Goal: Task Accomplishment & Management: Manage account settings

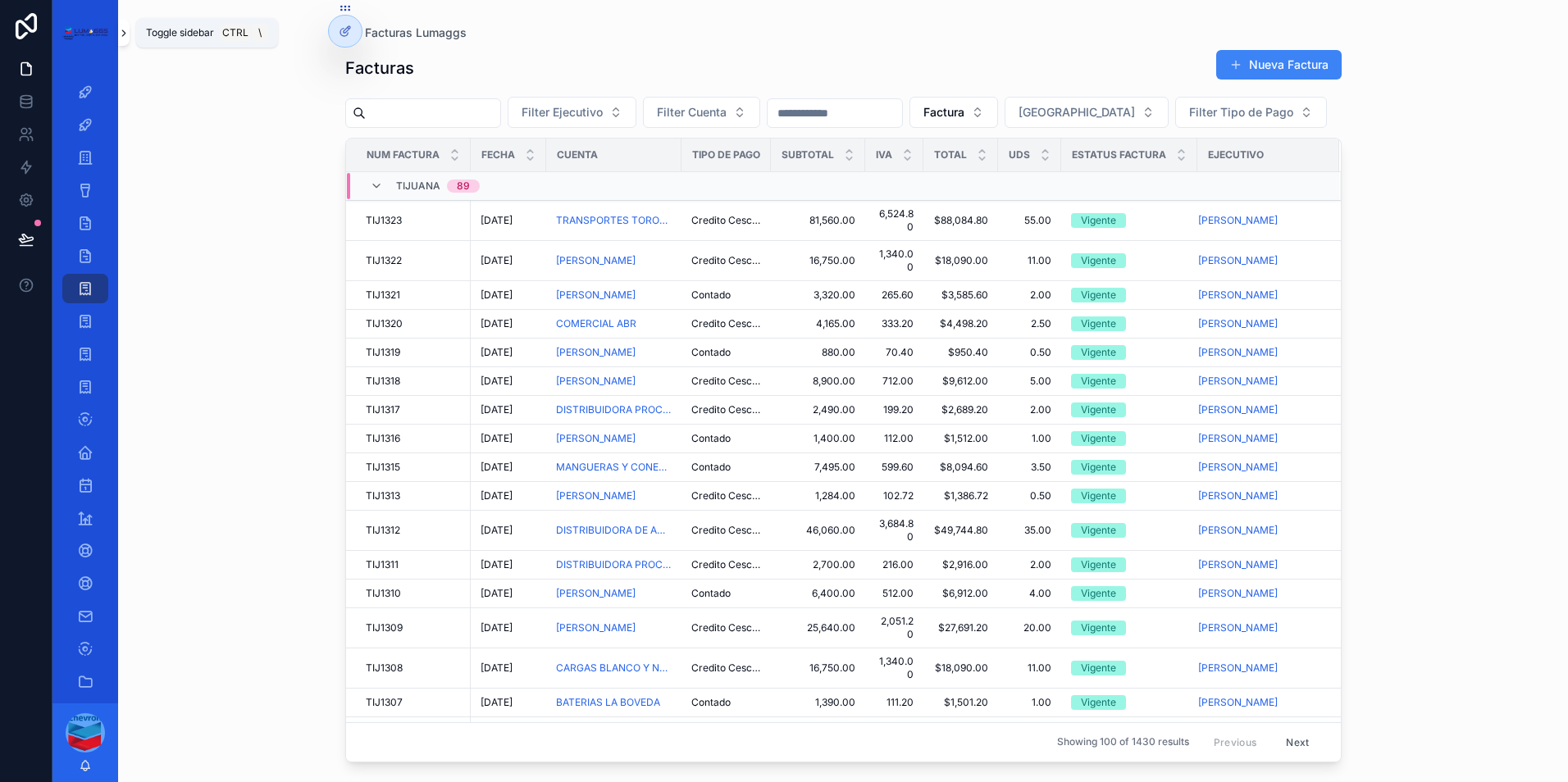
click at [118, 36] on icon "scrollable content" at bounding box center [124, 33] width 12 height 12
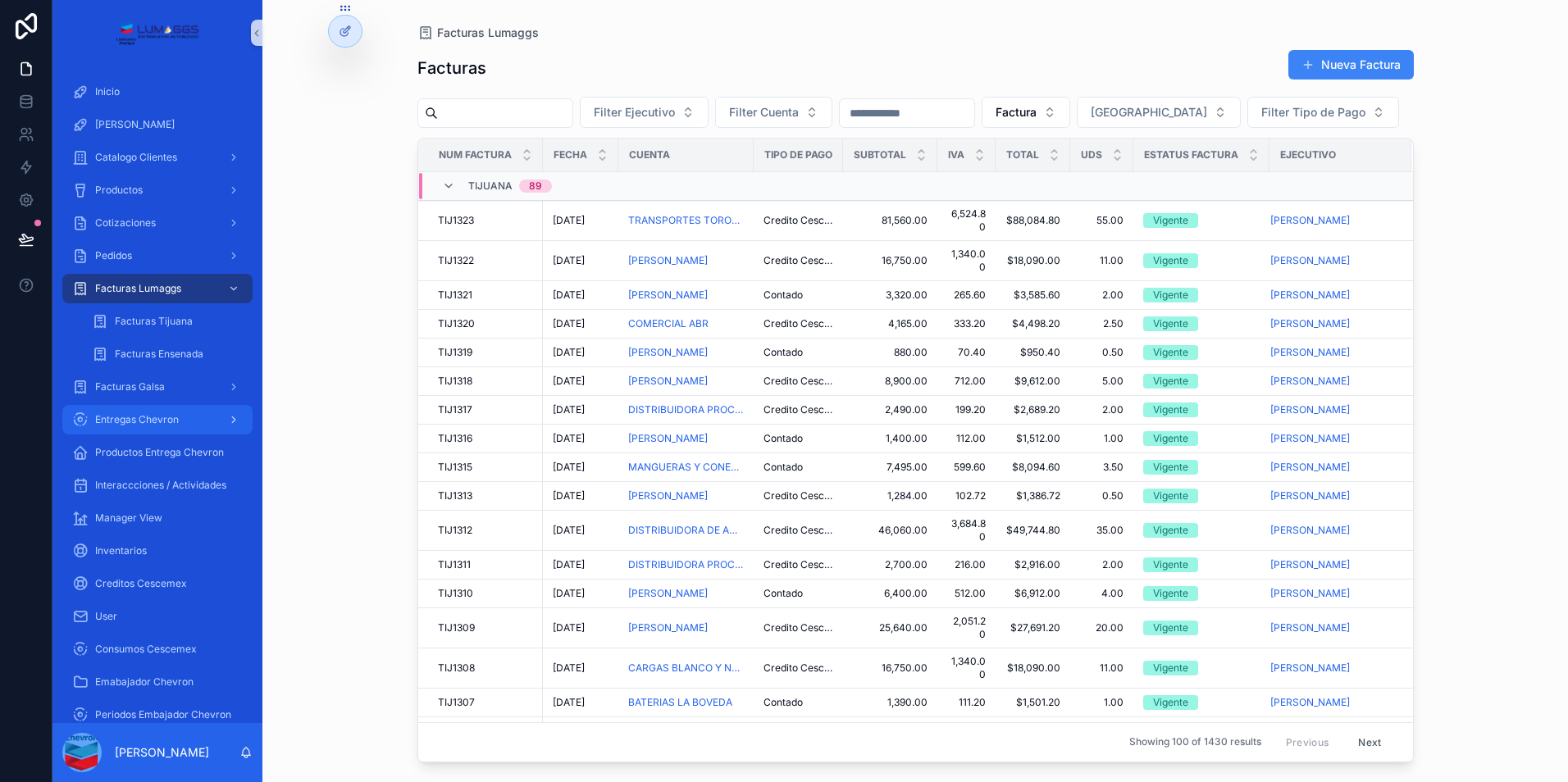
click at [176, 413] on span "Entregas Chevron" at bounding box center [136, 420] width 84 height 13
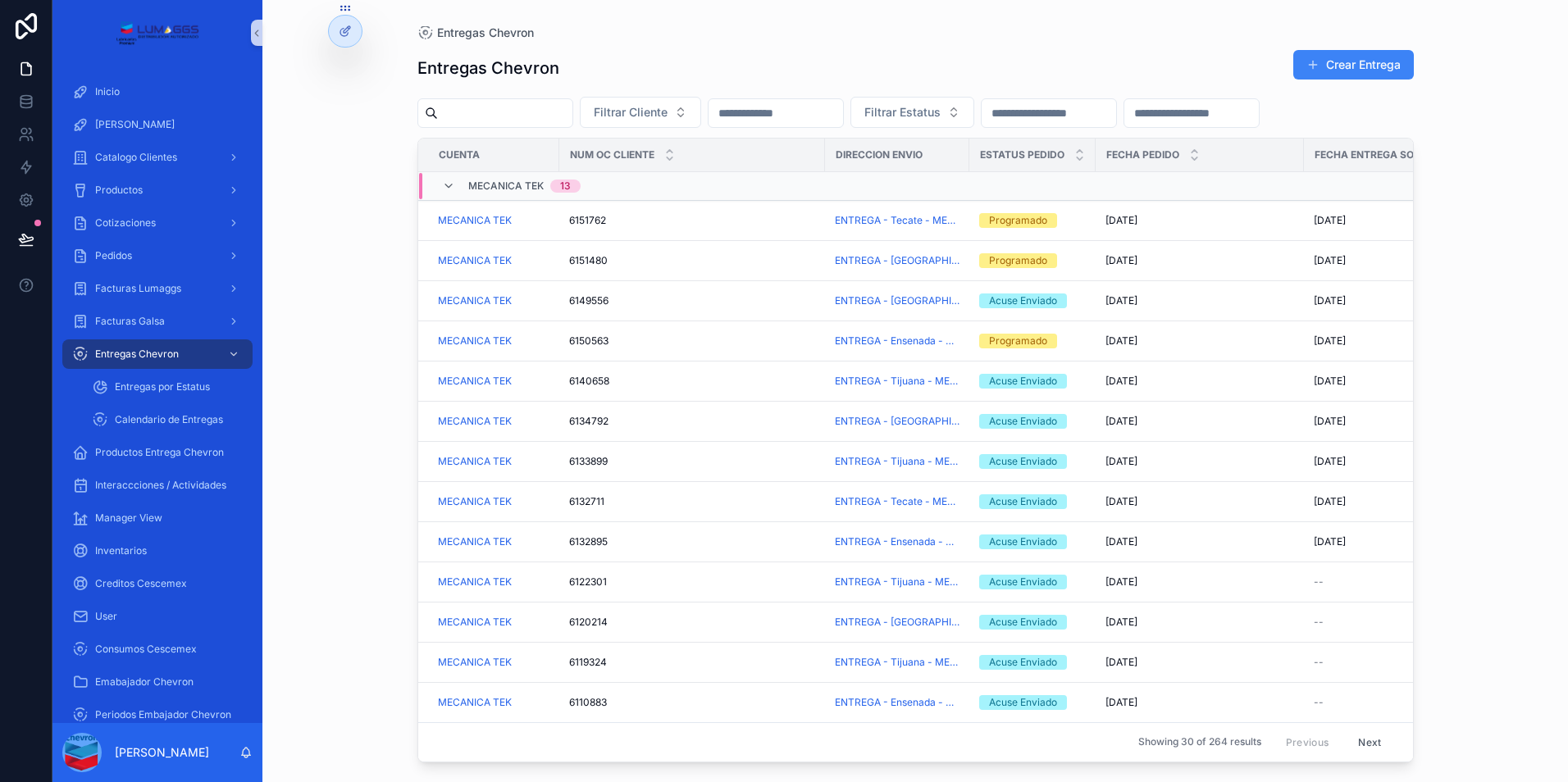
click at [1124, 125] on input "scrollable content" at bounding box center [1191, 113] width 135 height 23
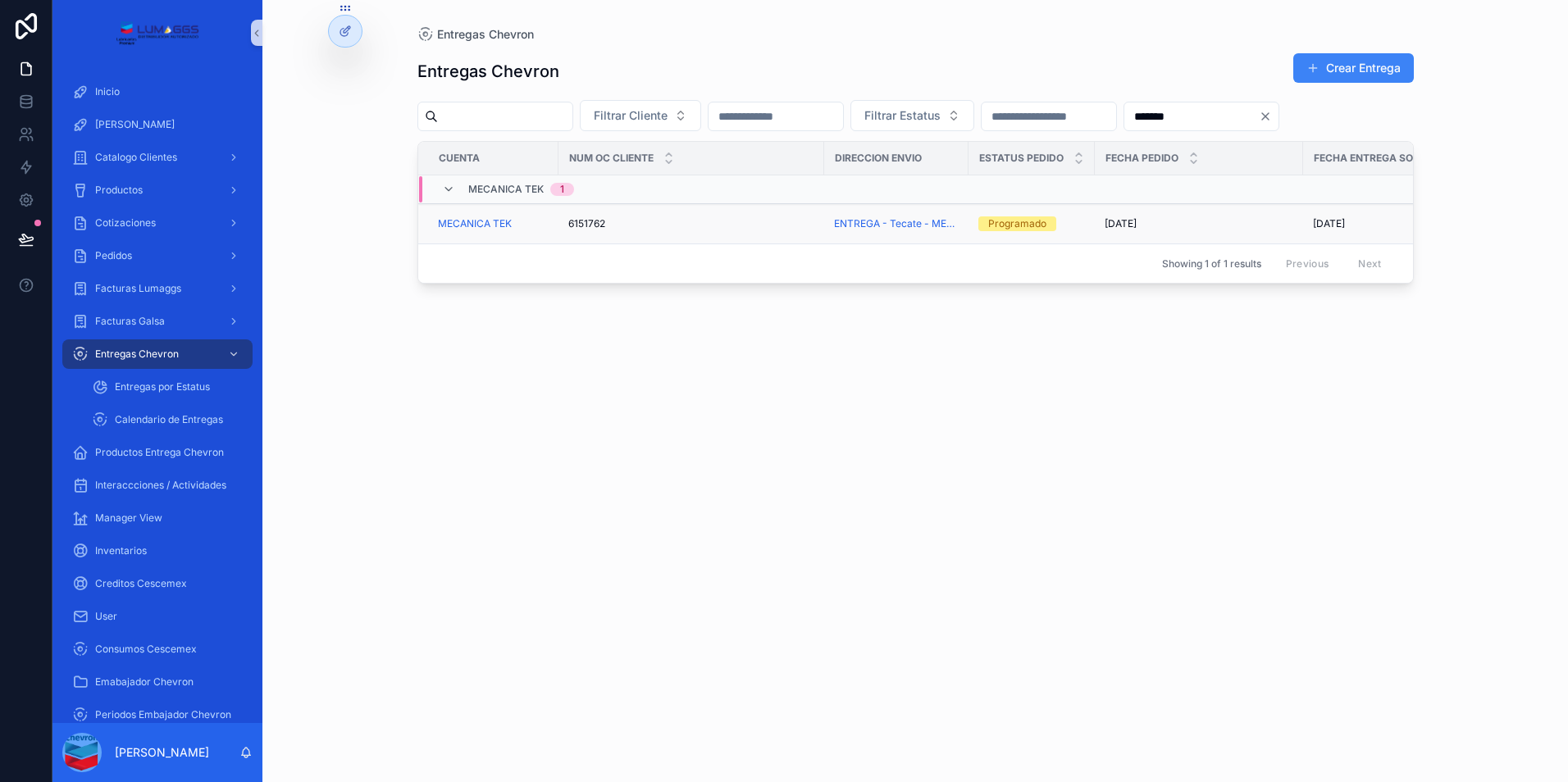
type input "*******"
click at [700, 244] on td "6151762 6151762" at bounding box center [691, 224] width 266 height 40
click at [589, 231] on span "6151762" at bounding box center [586, 224] width 37 height 13
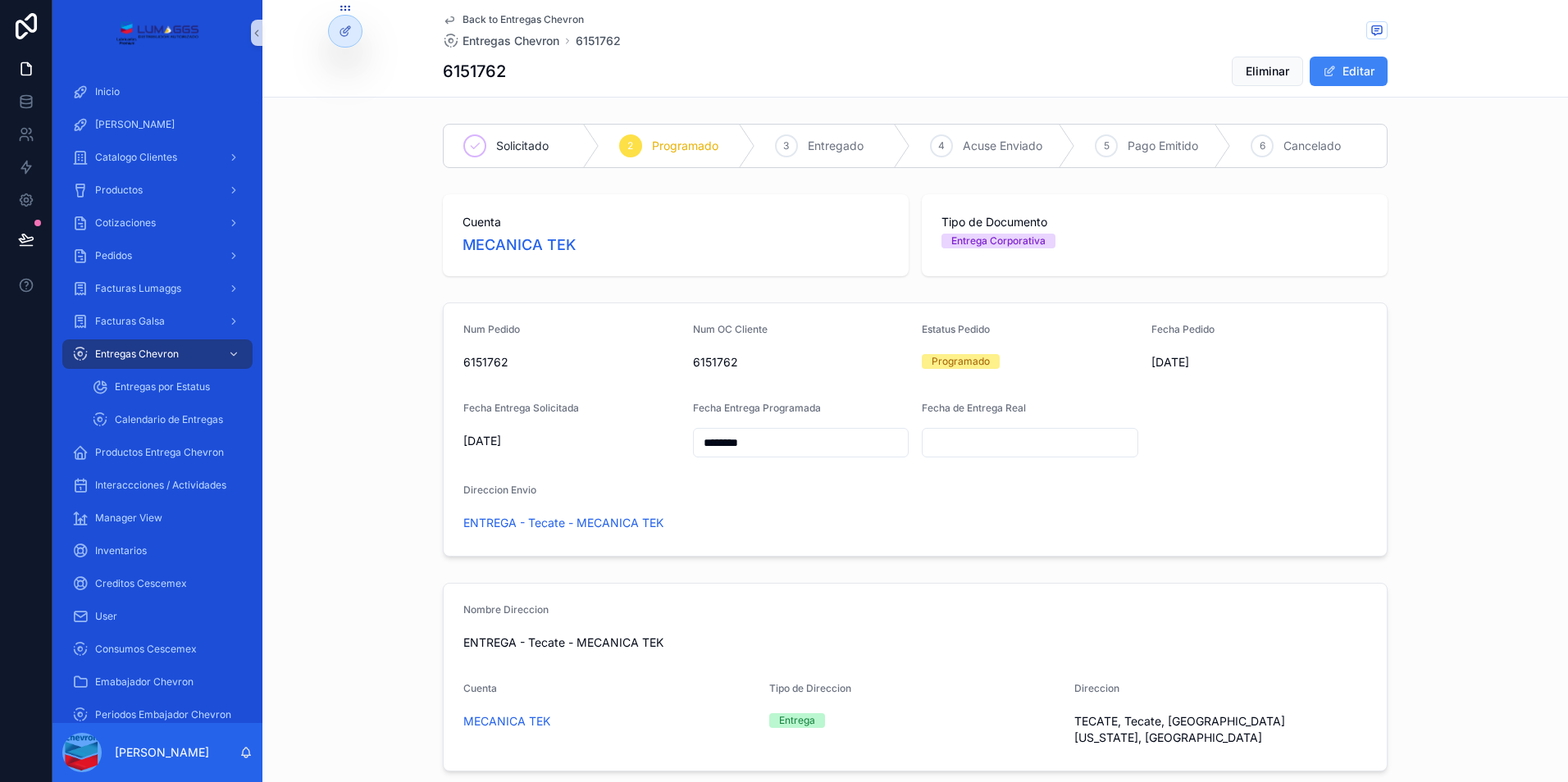
click at [1009, 447] on input "scrollable content" at bounding box center [1030, 443] width 215 height 23
click at [1019, 721] on button "28" at bounding box center [1023, 722] width 30 height 30
type input "*********"
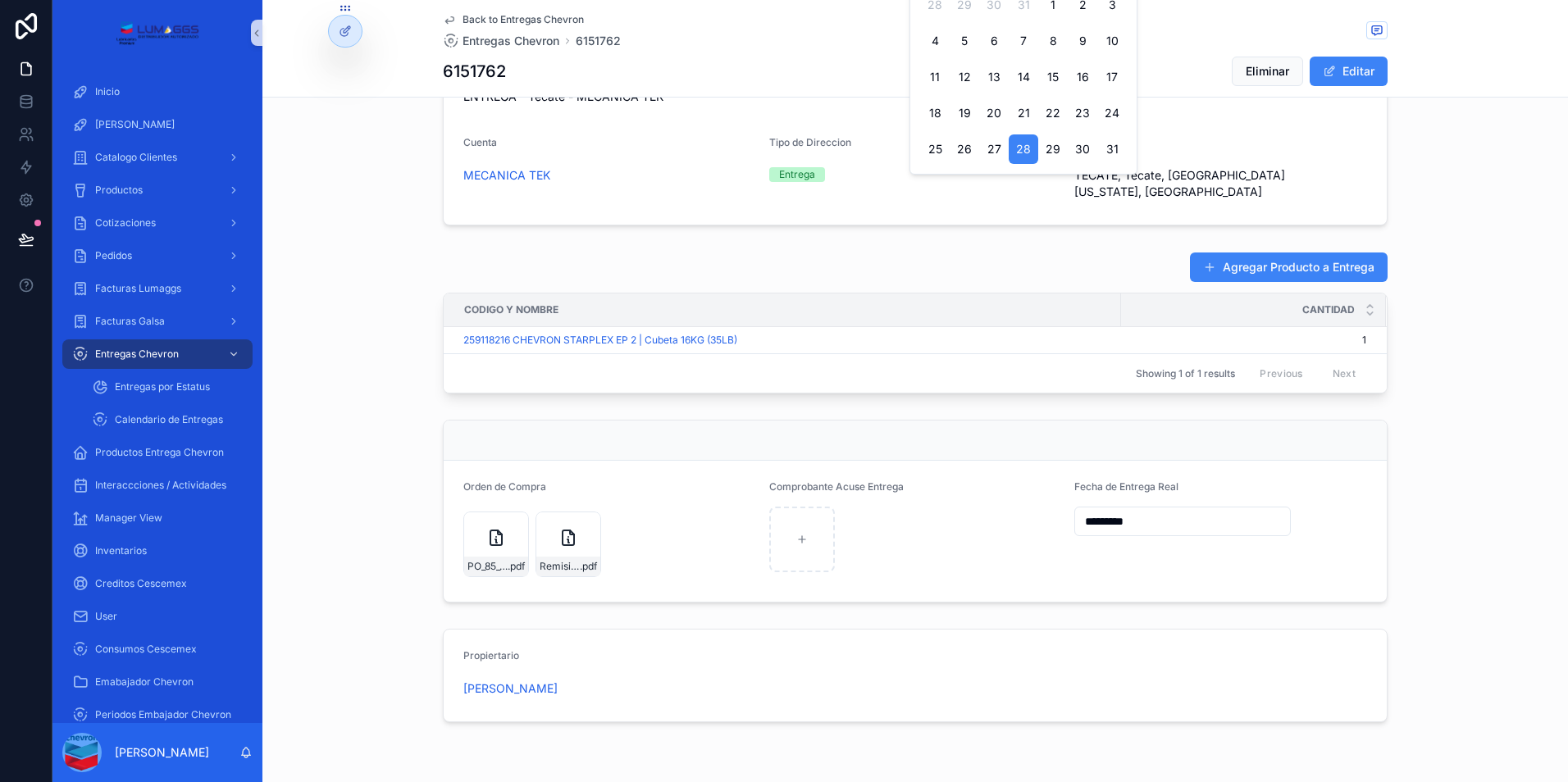
scroll to position [574, 0]
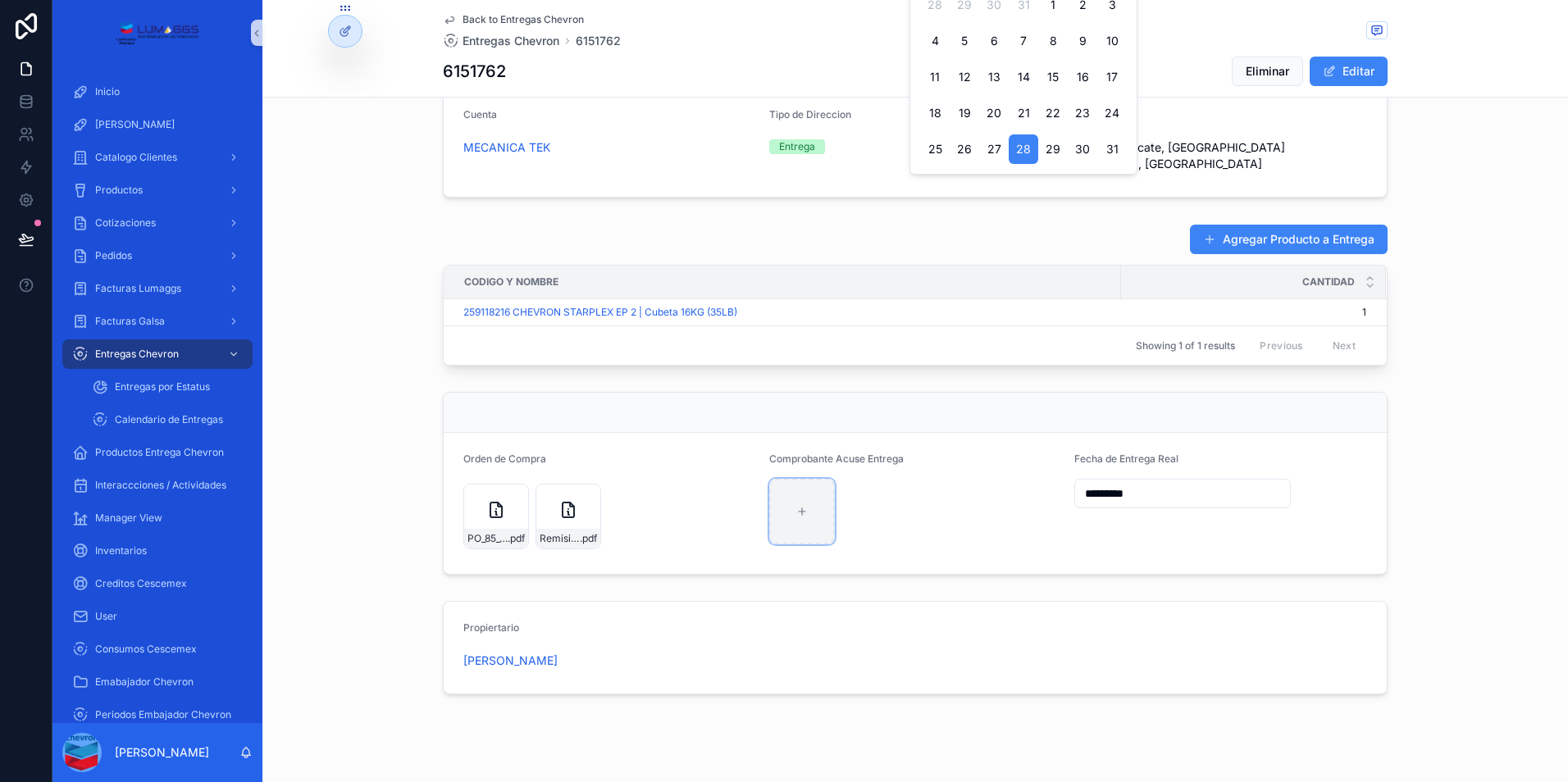
click at [792, 500] on div "scrollable content" at bounding box center [801, 511] width 65 height 65
type input "**********"
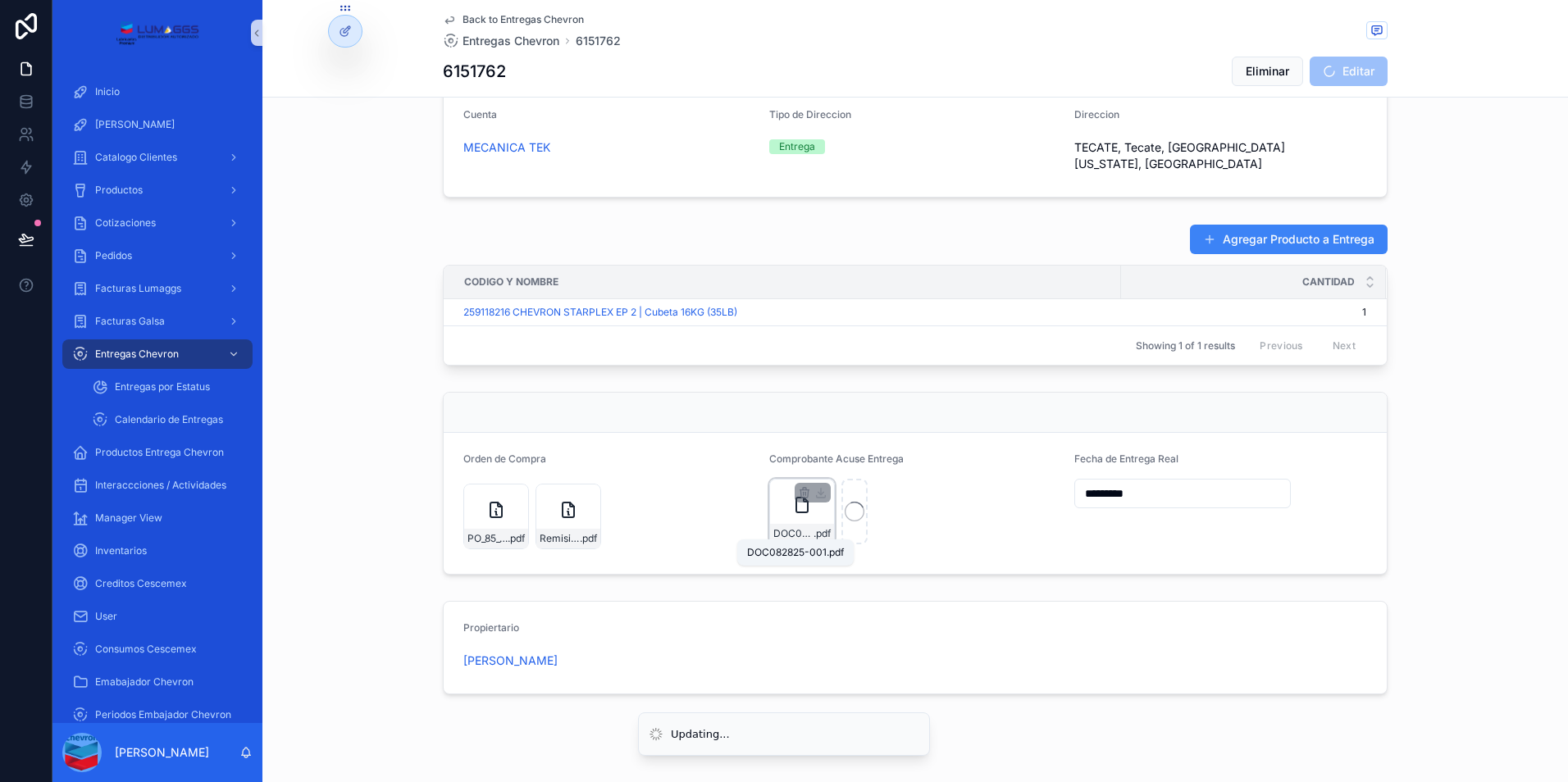
click at [798, 527] on span "DOC082825-001" at bounding box center [794, 534] width 40 height 13
click at [798, 515] on div "DOC082825-001 .pdf" at bounding box center [801, 511] width 65 height 65
click at [796, 505] on icon "scrollable content" at bounding box center [802, 504] width 12 height 14
click at [773, 527] on span "DOC082825-001" at bounding box center [794, 534] width 40 height 13
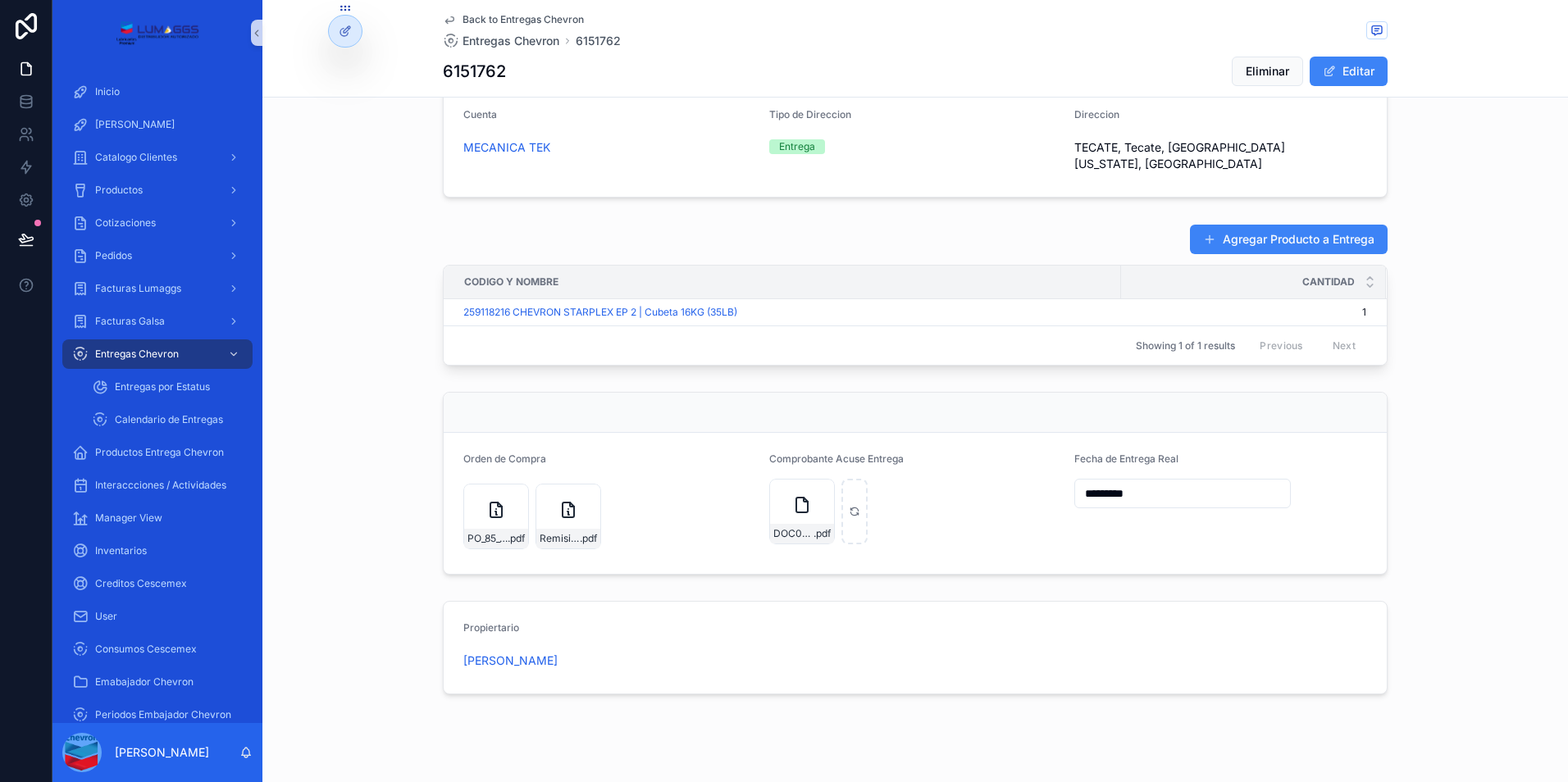
click at [769, 546] on div "Comprobante Acuse Entrega DOC082825-001 .pdf" at bounding box center [915, 503] width 293 height 102
click at [773, 528] on span "DOC082825-001" at bounding box center [794, 534] width 40 height 13
click at [780, 506] on div "DOC082825-001 .pdf" at bounding box center [801, 511] width 65 height 65
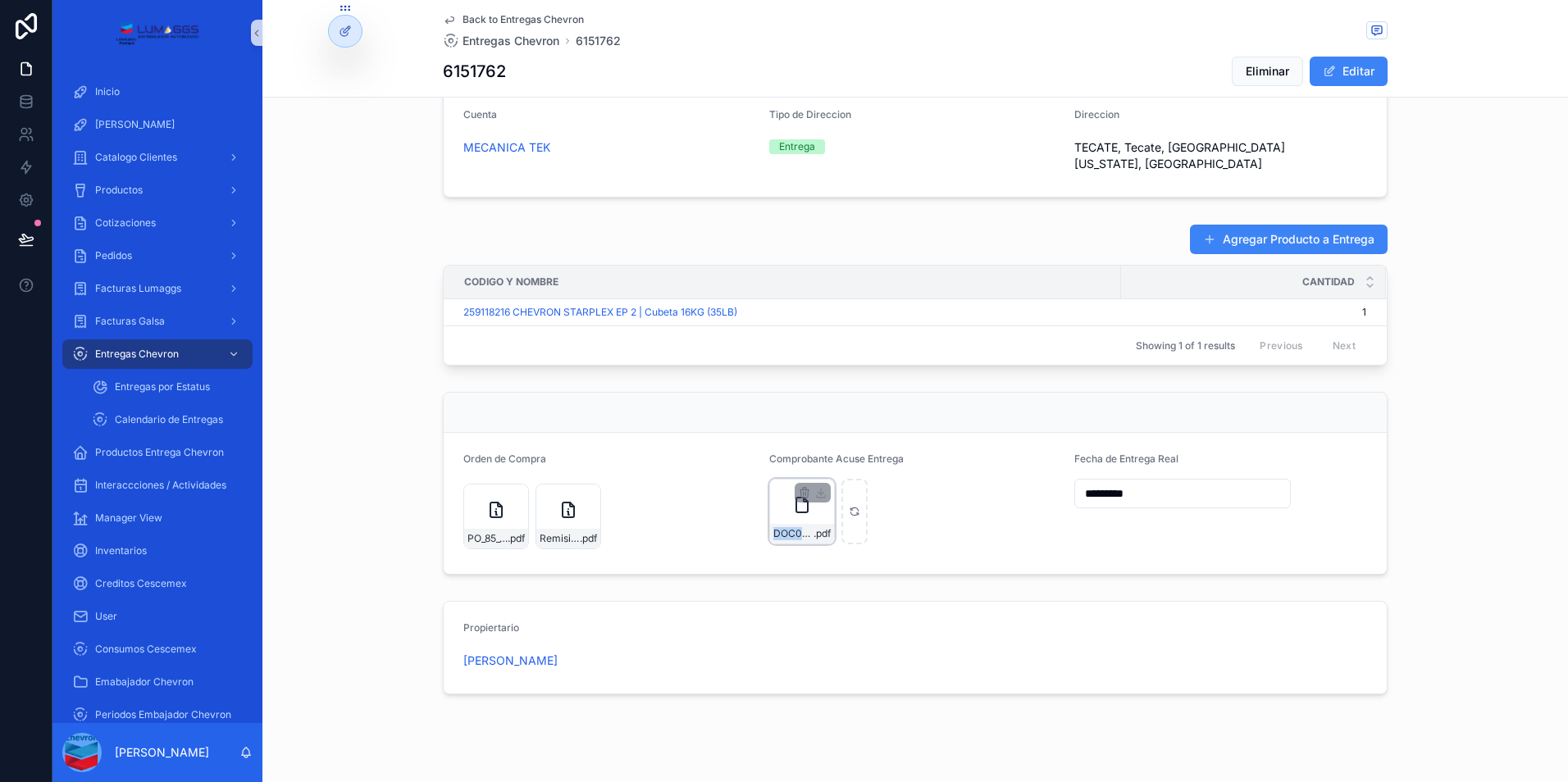
click at [780, 506] on div "DOC082825-001 .pdf" at bounding box center [801, 511] width 65 height 65
click at [956, 620] on form "Propiertario [PERSON_NAME]" at bounding box center [915, 648] width 943 height 92
click at [802, 504] on icon "scrollable content" at bounding box center [802, 504] width 0 height 0
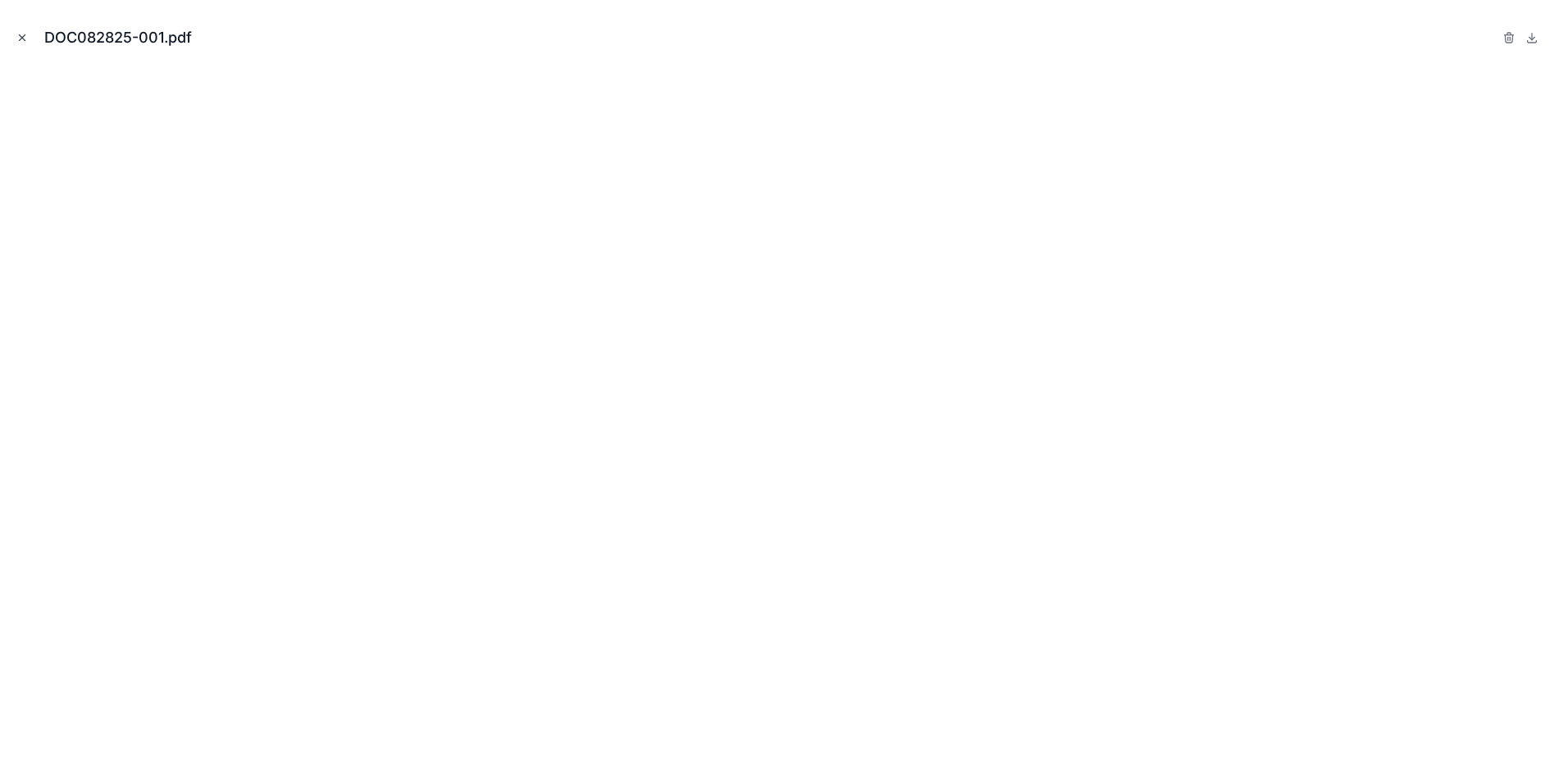
click at [24, 31] on button "Close modal" at bounding box center [22, 37] width 18 height 18
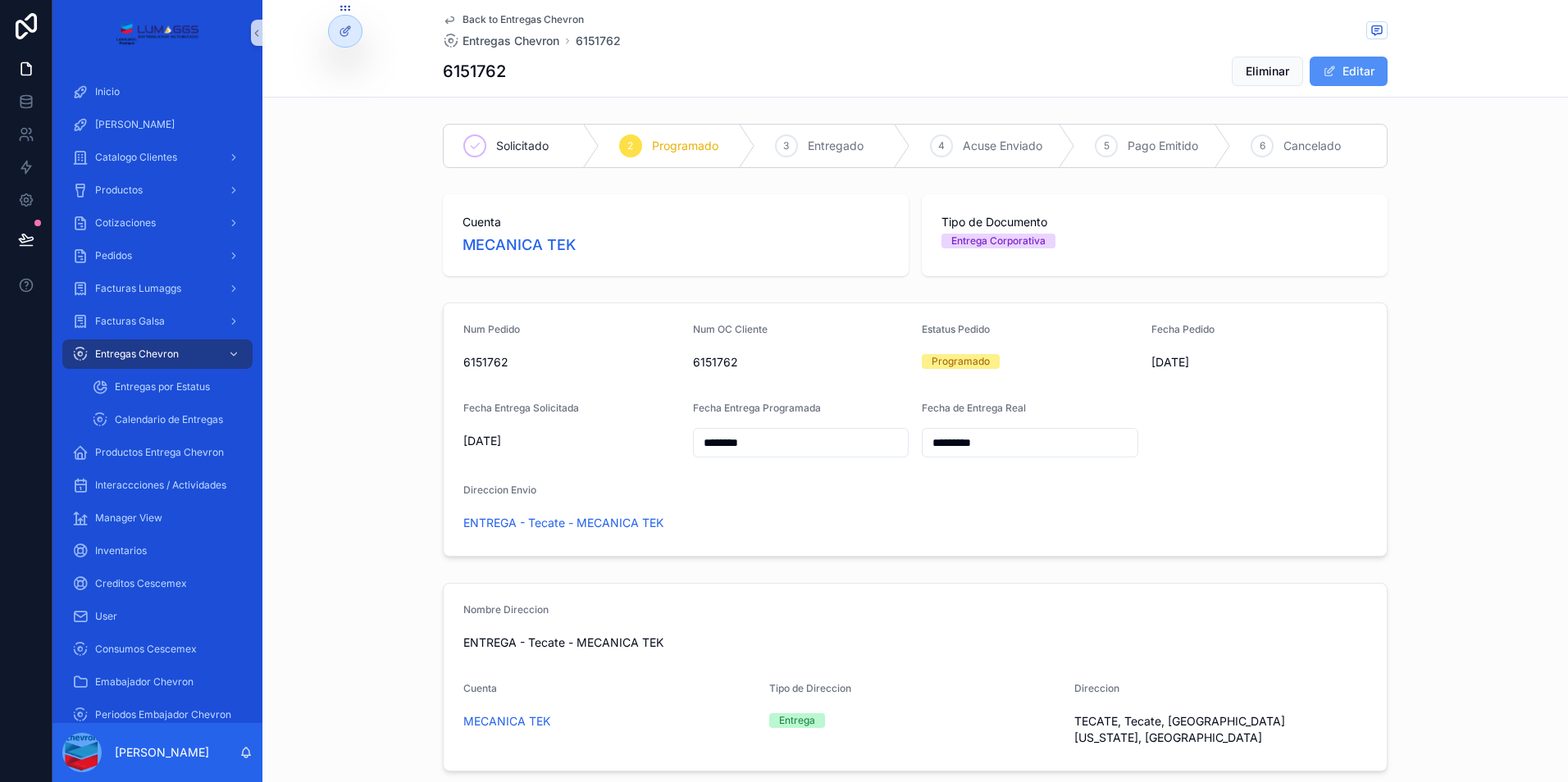
click at [1328, 76] on span "scrollable content" at bounding box center [1330, 71] width 13 height 13
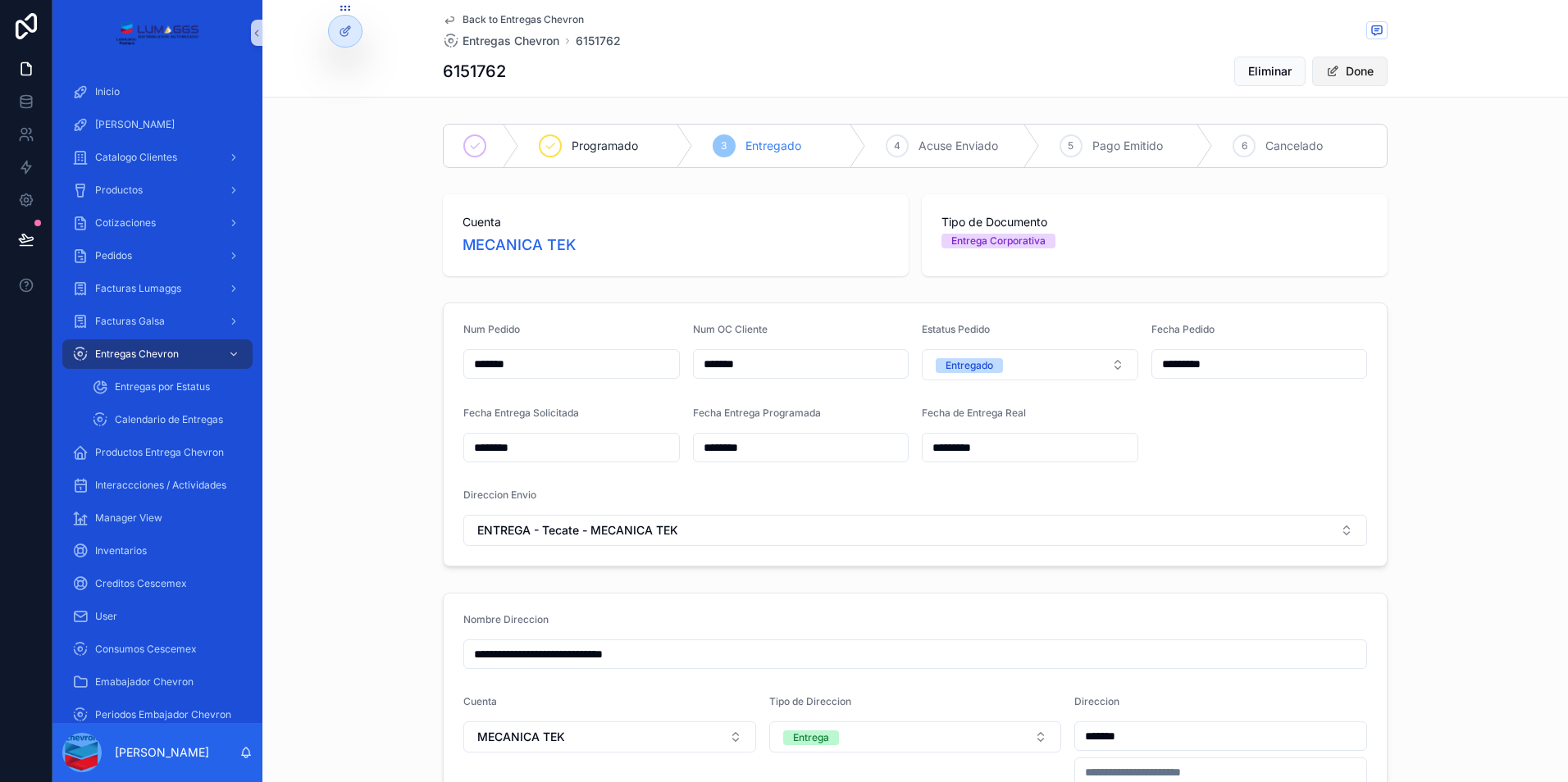
click at [1333, 80] on button "Done" at bounding box center [1349, 71] width 76 height 30
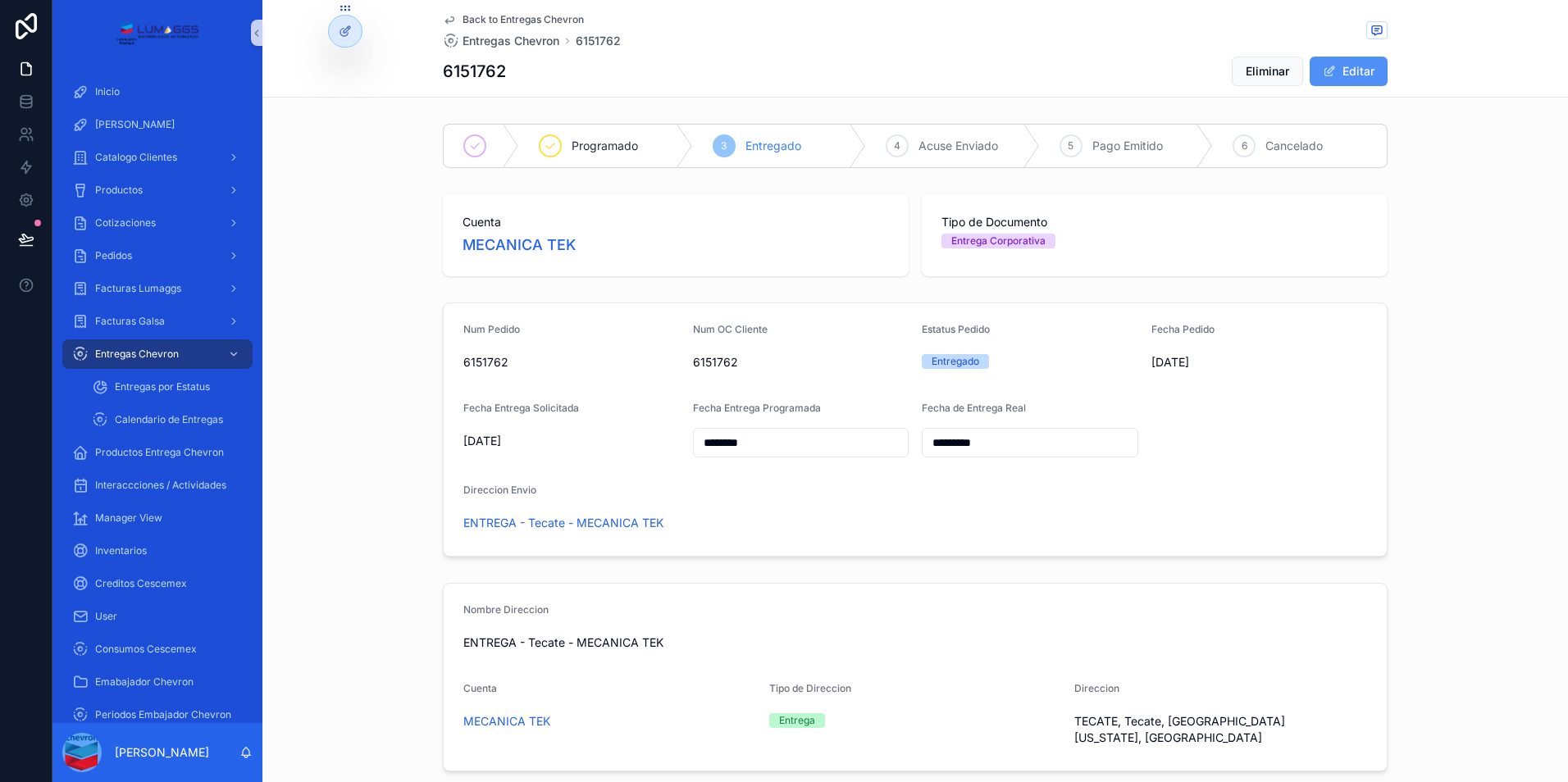
click at [1333, 80] on button "Editar" at bounding box center [1348, 71] width 78 height 30
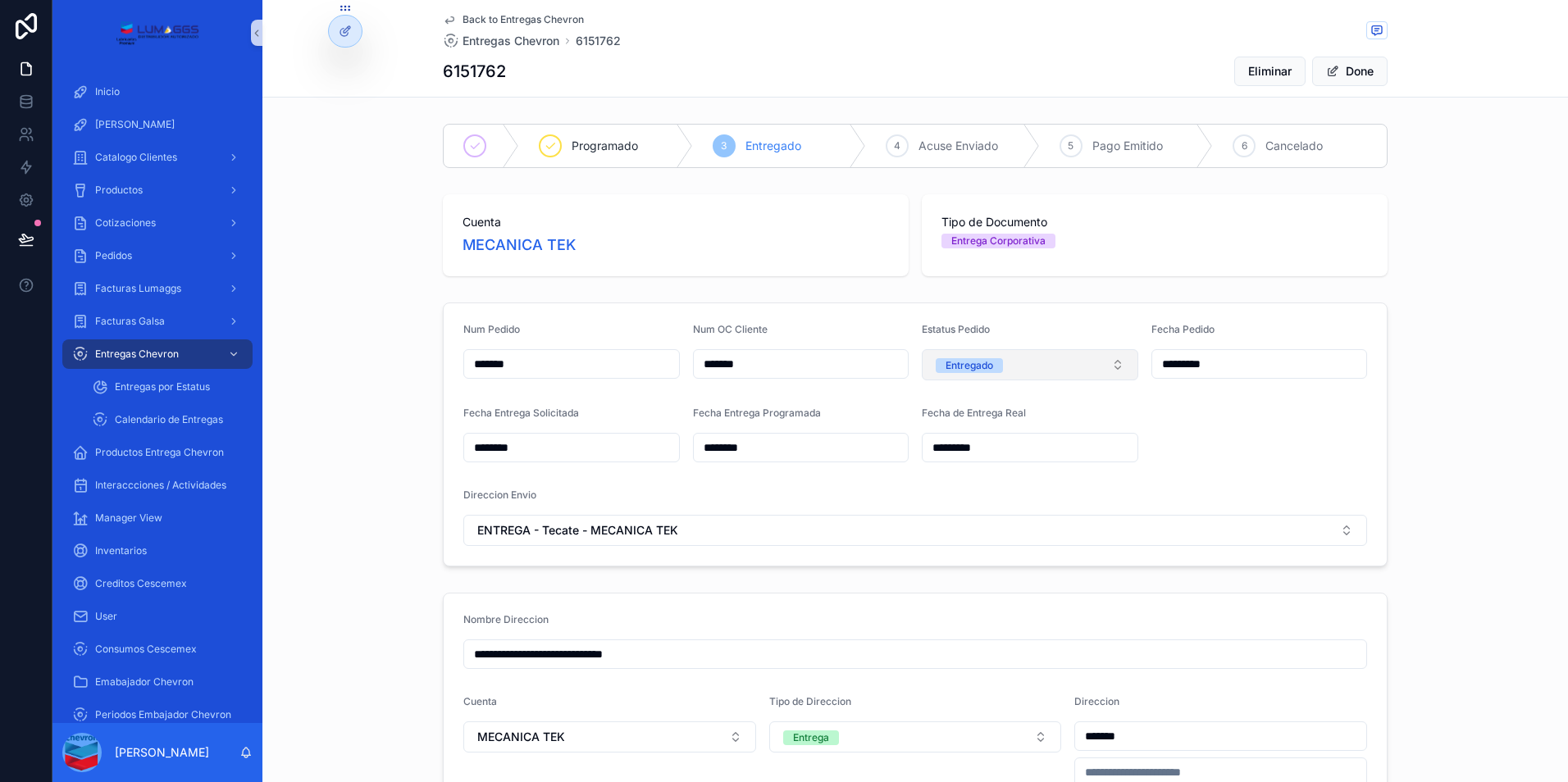
click at [1112, 366] on button "Entregado" at bounding box center [1029, 365] width 216 height 31
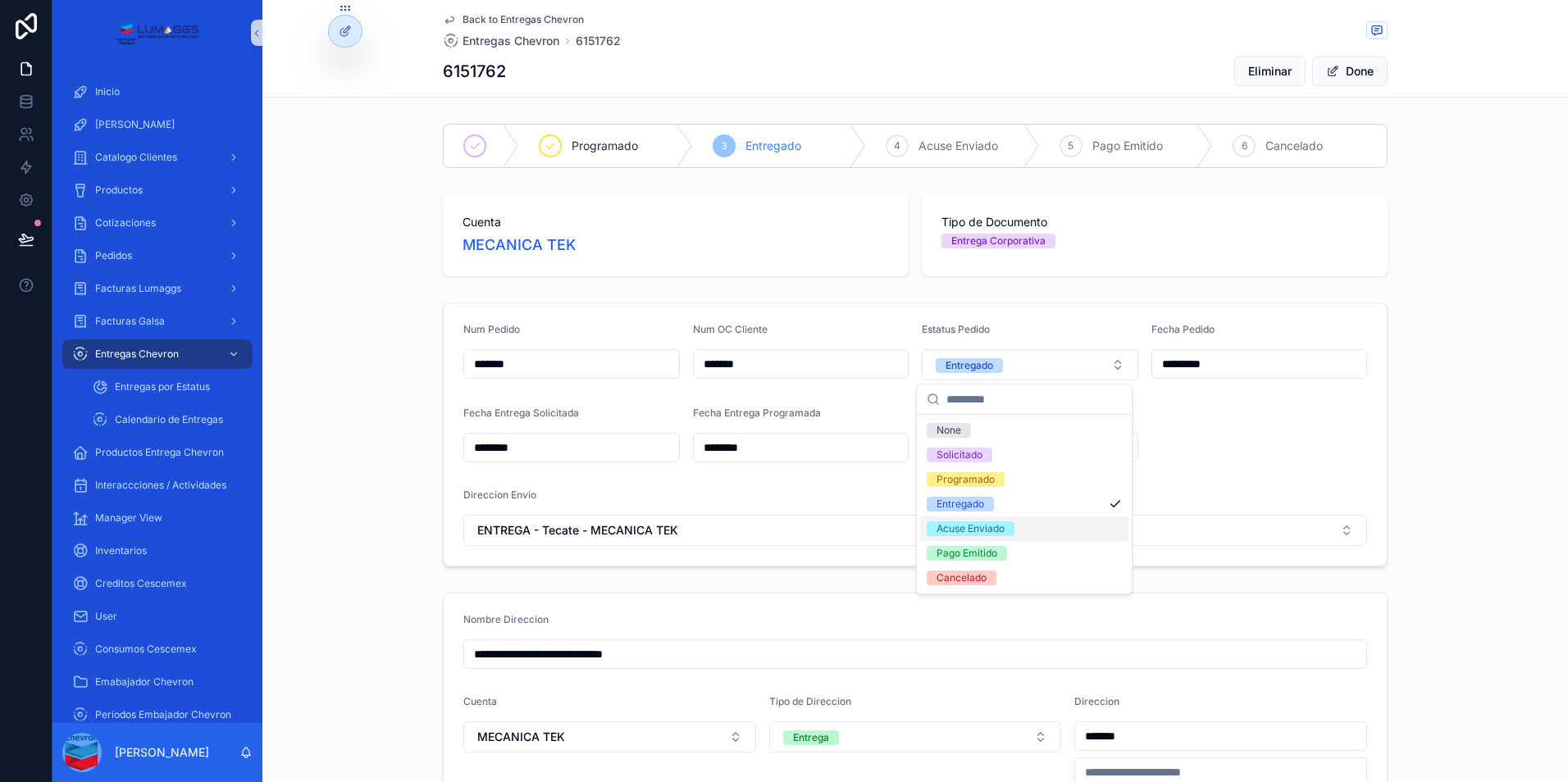
click at [998, 532] on div "Acuse Enviado" at bounding box center [970, 528] width 68 height 14
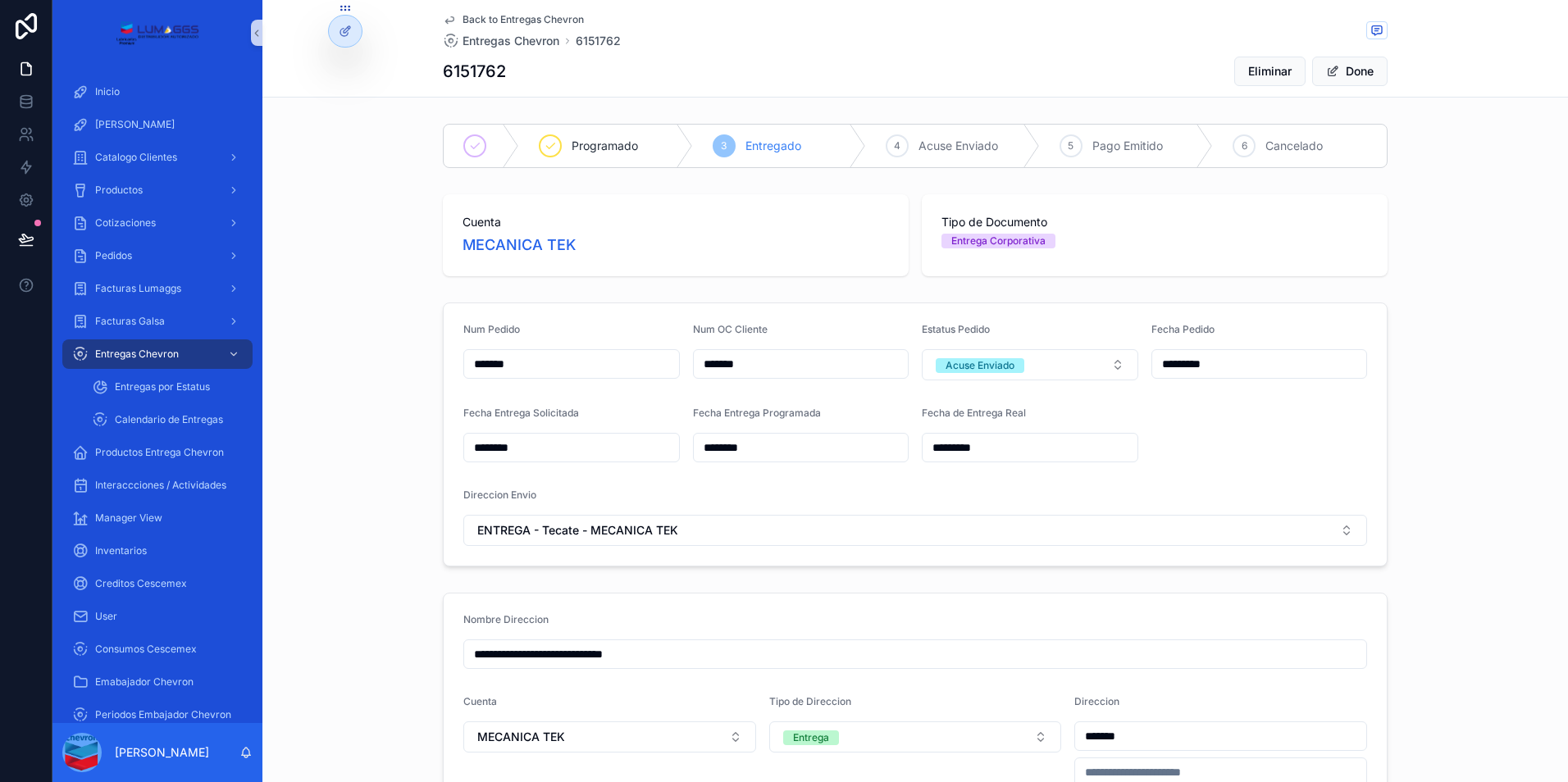
click at [1312, 458] on form "Num Pedido ******* Num OC Cliente ******* Estatus Pedido Acuse Enviado Fecha Pe…" at bounding box center [915, 434] width 943 height 262
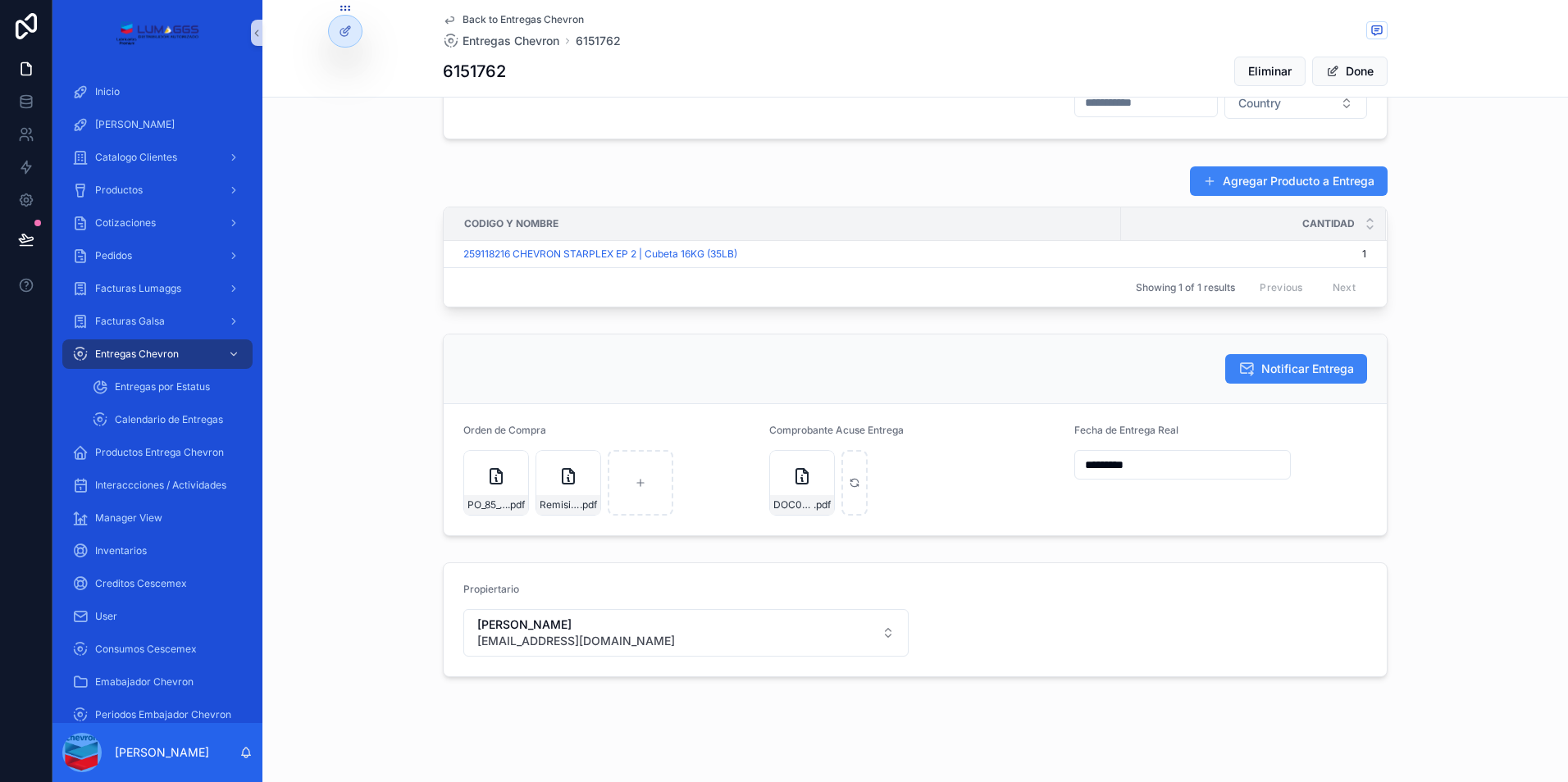
scroll to position [797, 0]
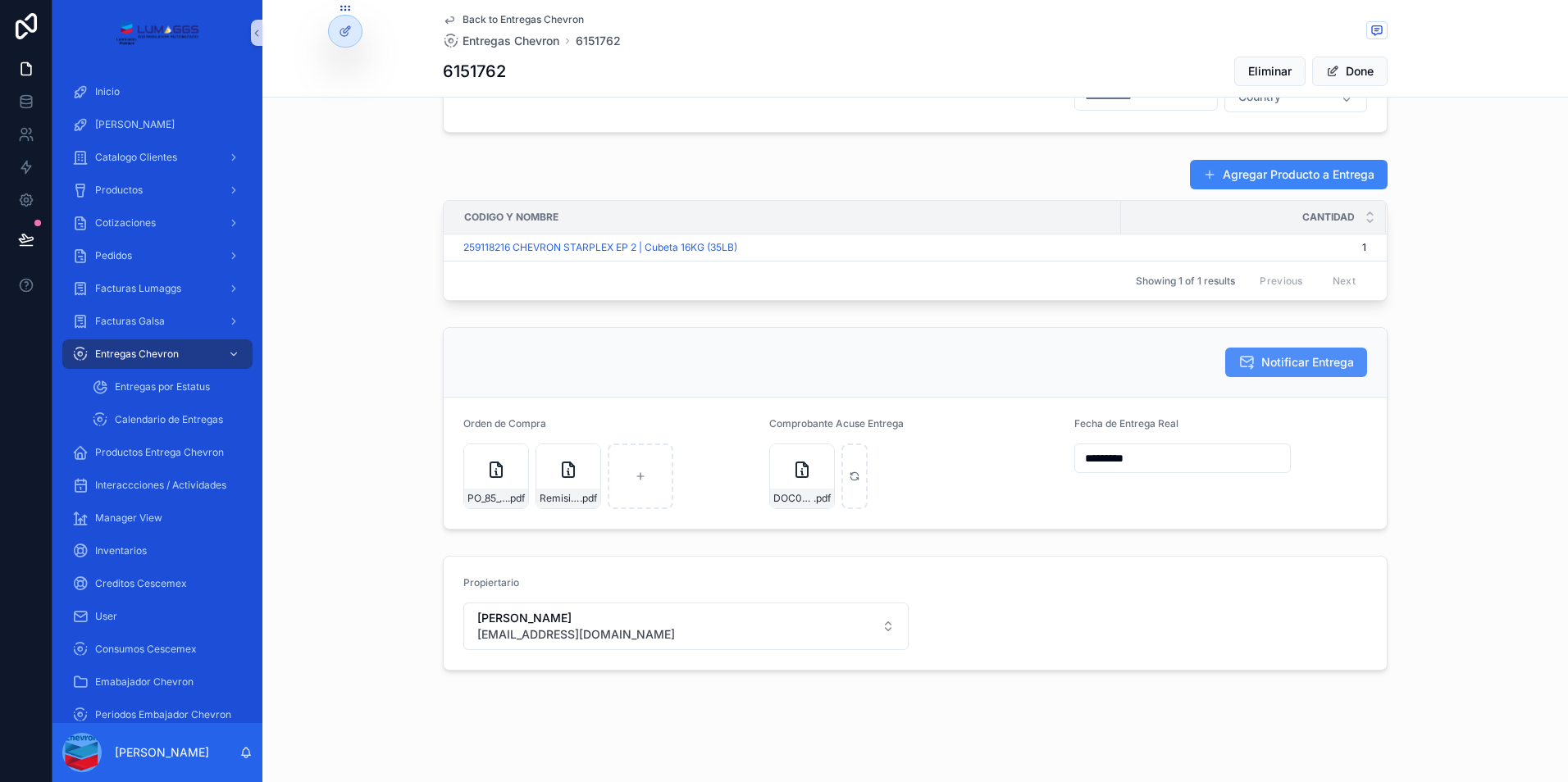
click at [1309, 366] on span "Notificar Entrega" at bounding box center [1308, 362] width 92 height 16
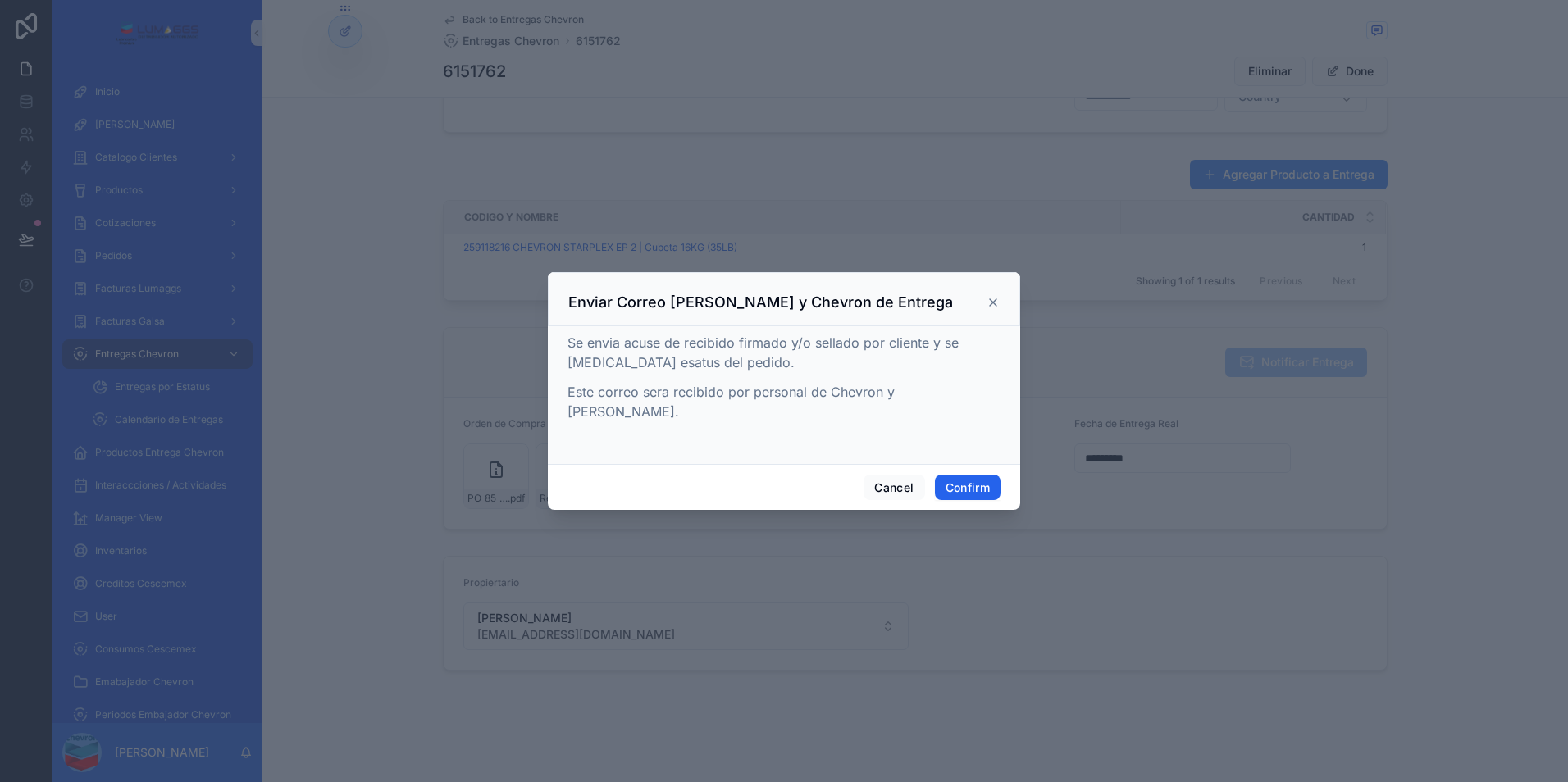
click at [959, 477] on button "Confirm" at bounding box center [968, 487] width 65 height 26
